Goal: Task Accomplishment & Management: Manage account settings

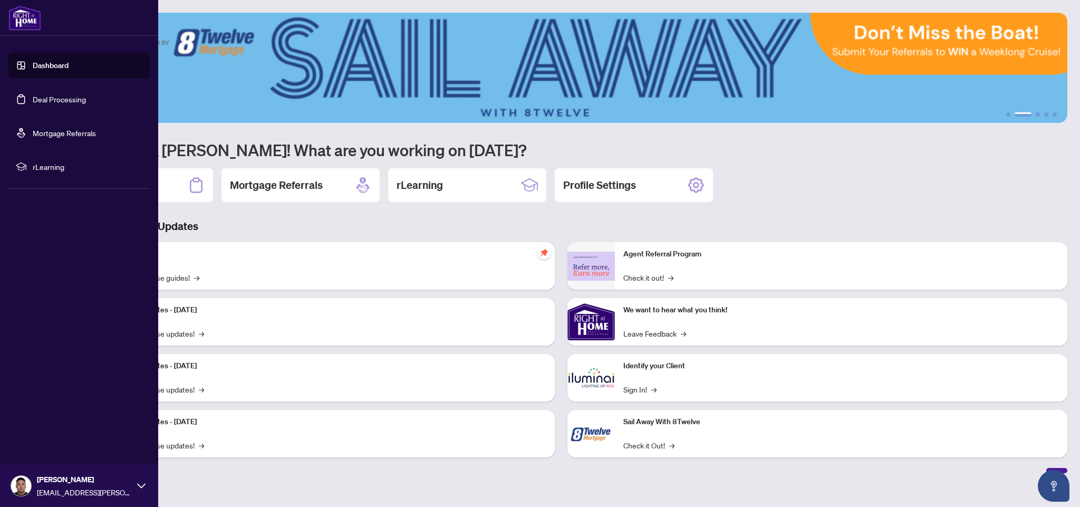
click at [55, 97] on link "Deal Processing" at bounding box center [59, 98] width 53 height 9
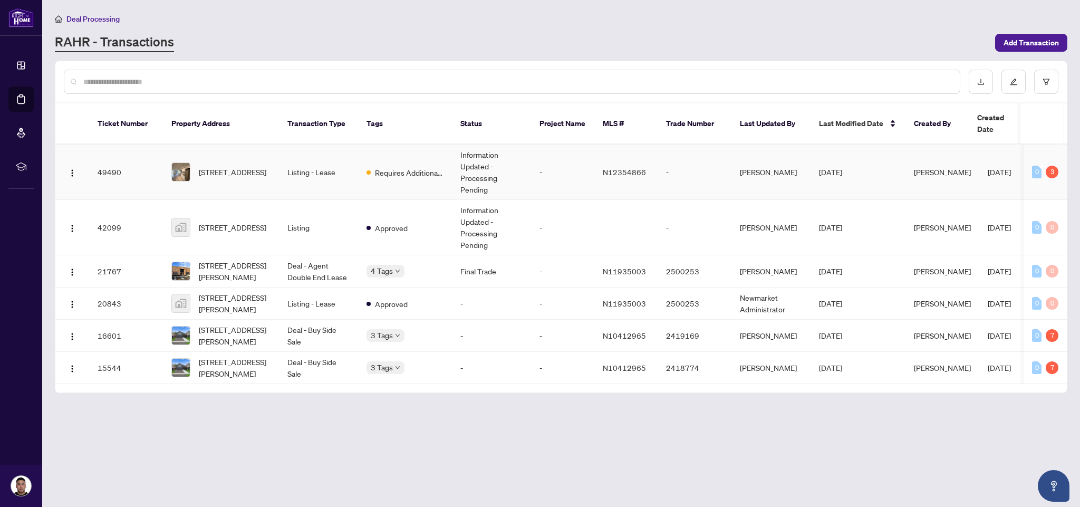
click at [337, 162] on td "Listing - Lease" at bounding box center [318, 172] width 79 height 55
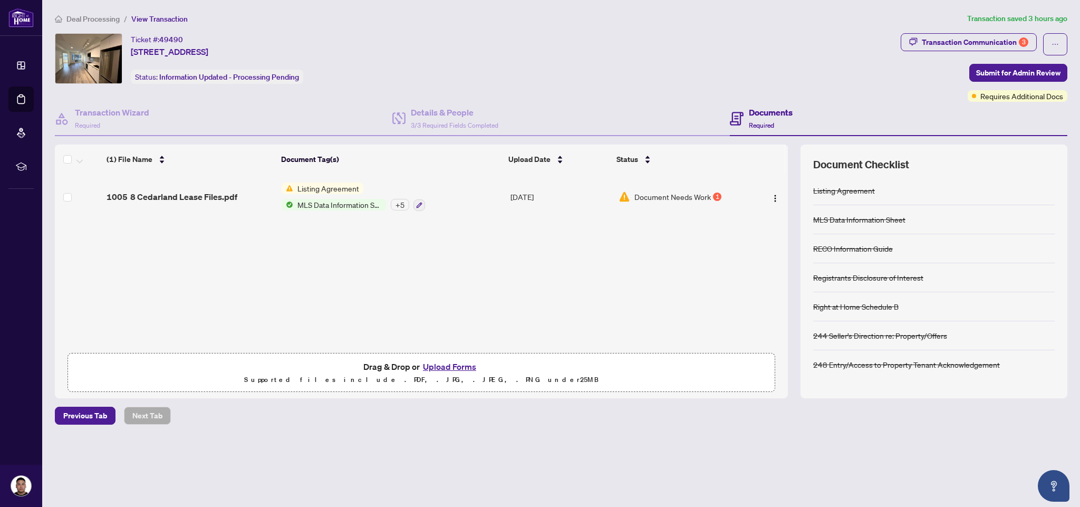
click at [707, 197] on span "Document Needs Work" at bounding box center [673, 197] width 76 height 12
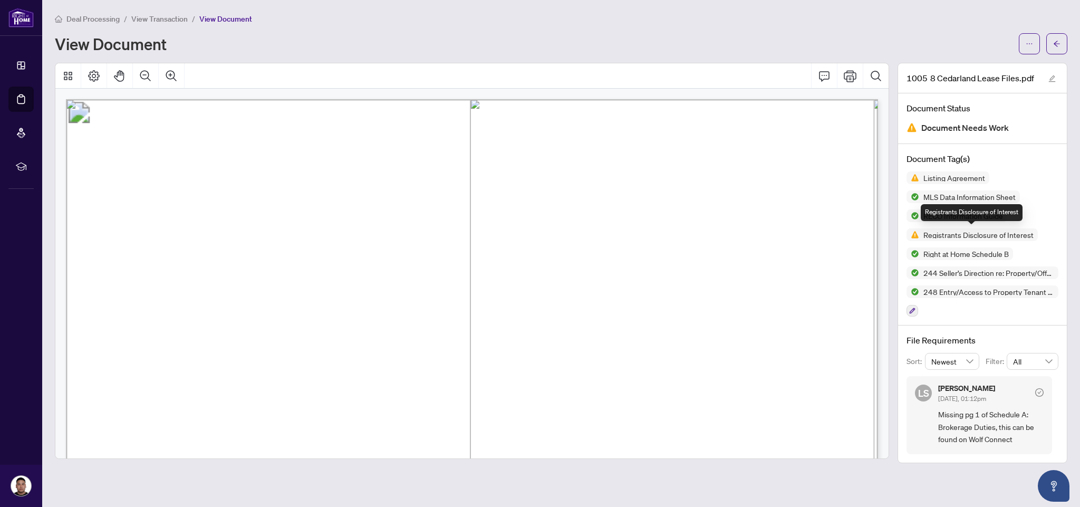
click at [947, 233] on span "Registrants Disclosure of Interest" at bounding box center [978, 234] width 119 height 7
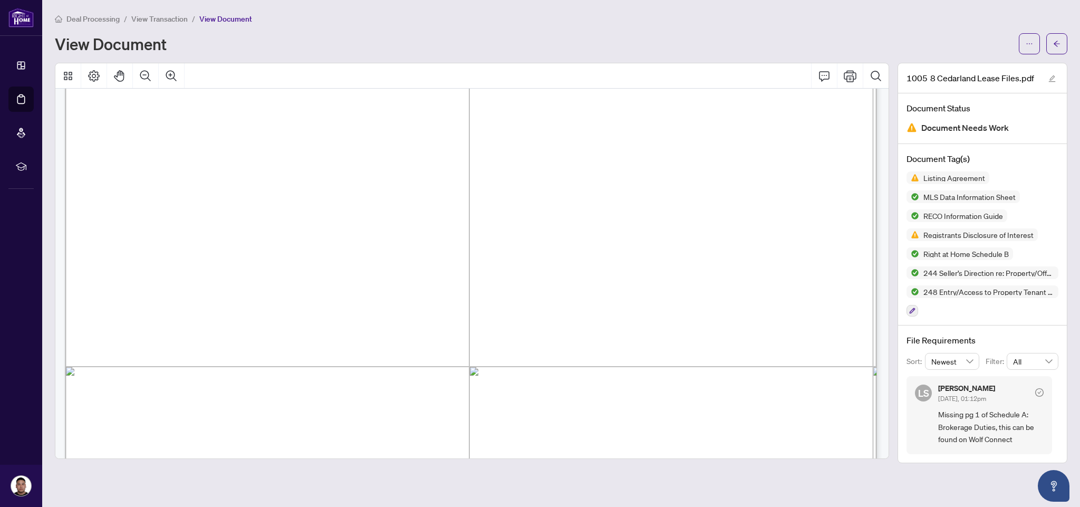
click at [969, 364] on span "Newest" at bounding box center [953, 361] width 42 height 16
click at [1026, 364] on span "All" at bounding box center [1032, 361] width 39 height 16
click at [1012, 343] on h4 "File Requirements" at bounding box center [983, 340] width 152 height 13
